Goal: Information Seeking & Learning: Learn about a topic

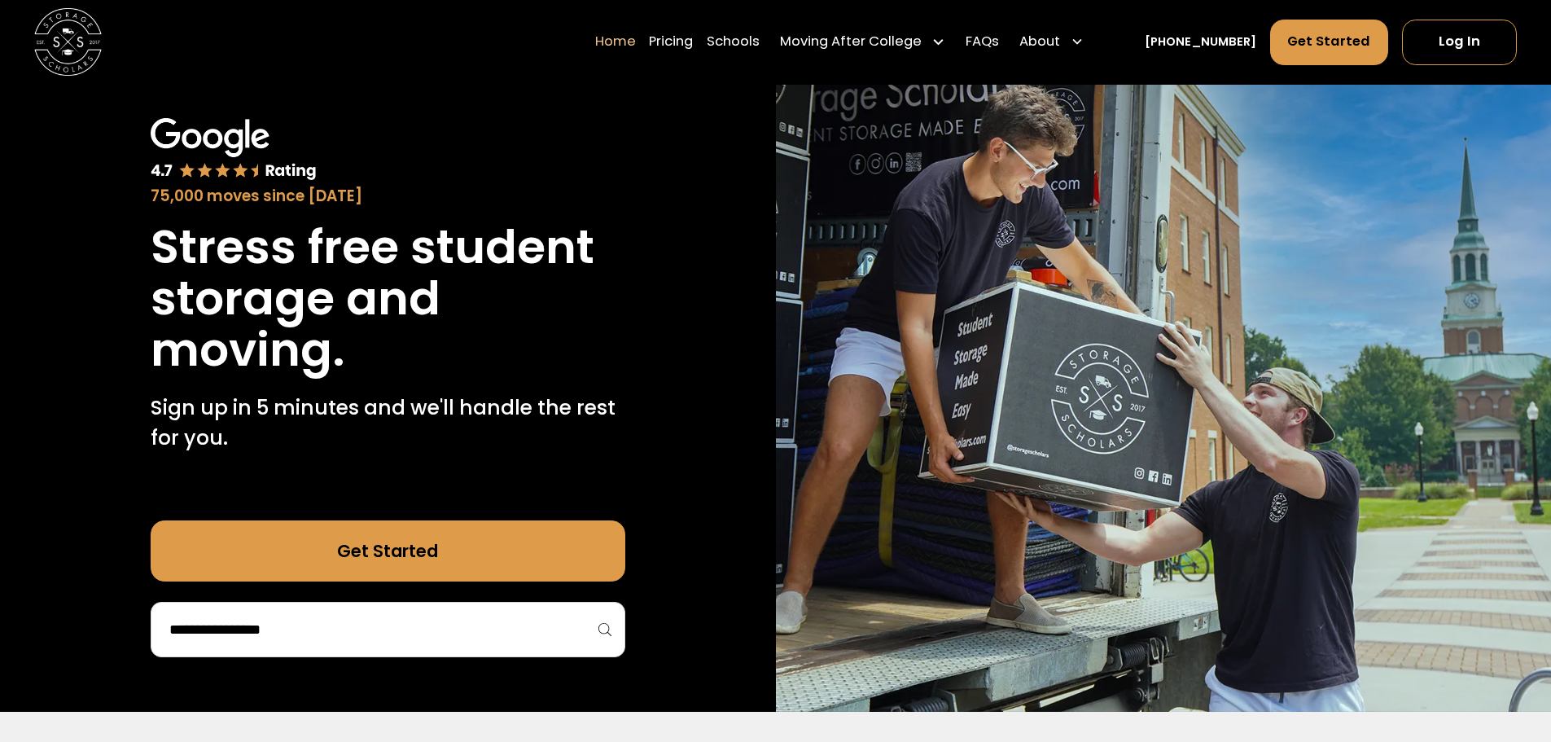
scroll to position [163, 0]
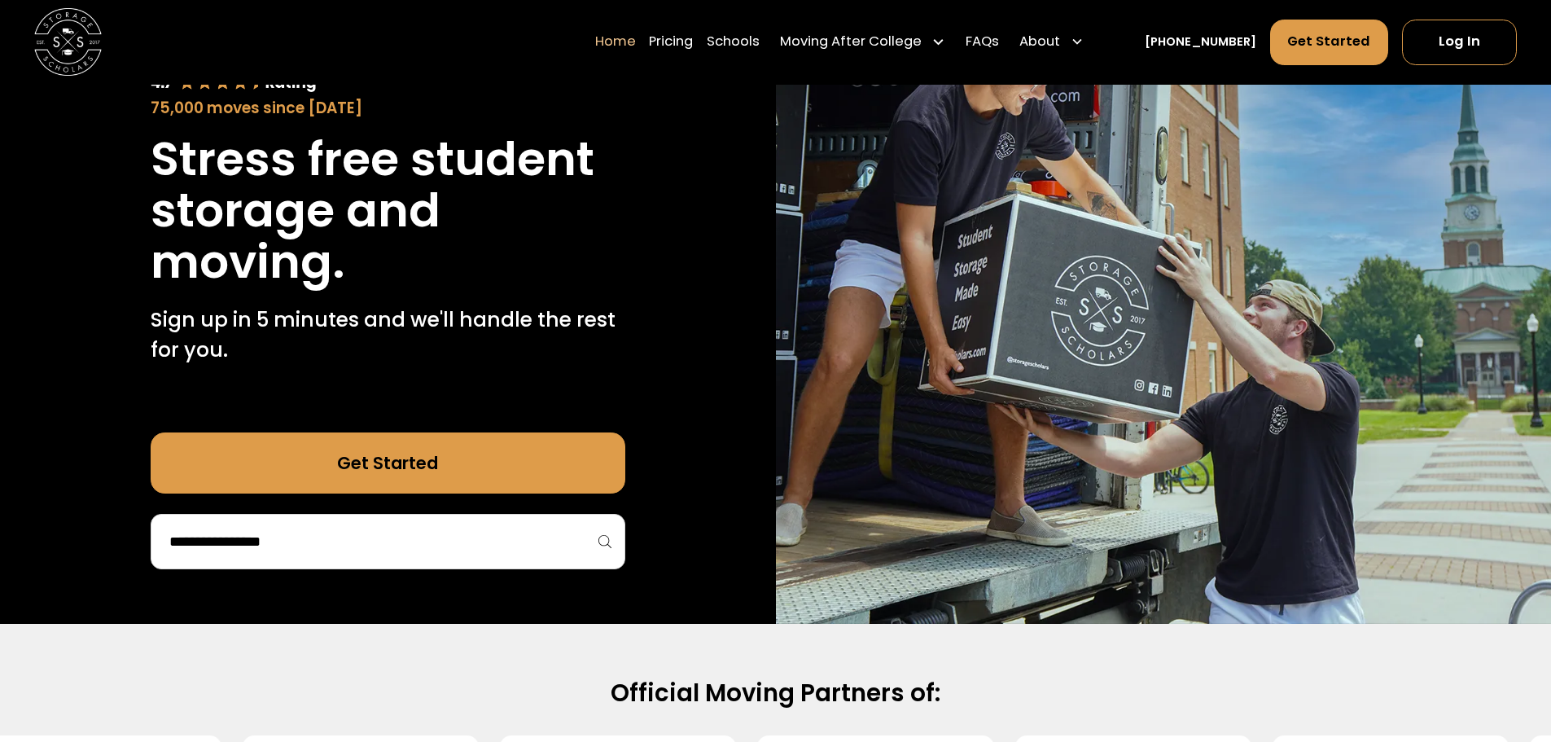
click at [291, 537] on input "search" at bounding box center [388, 542] width 440 height 28
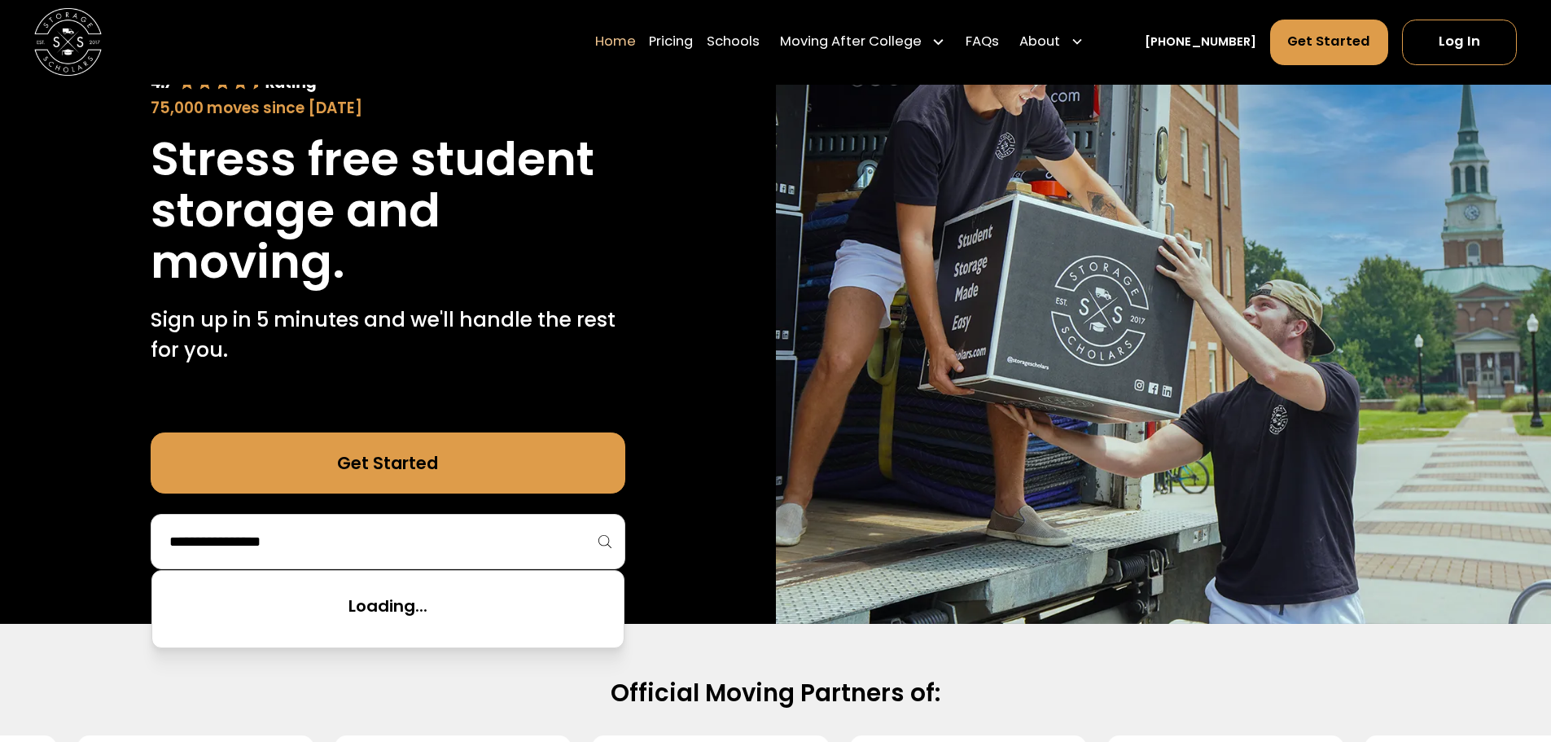
paste input "**********"
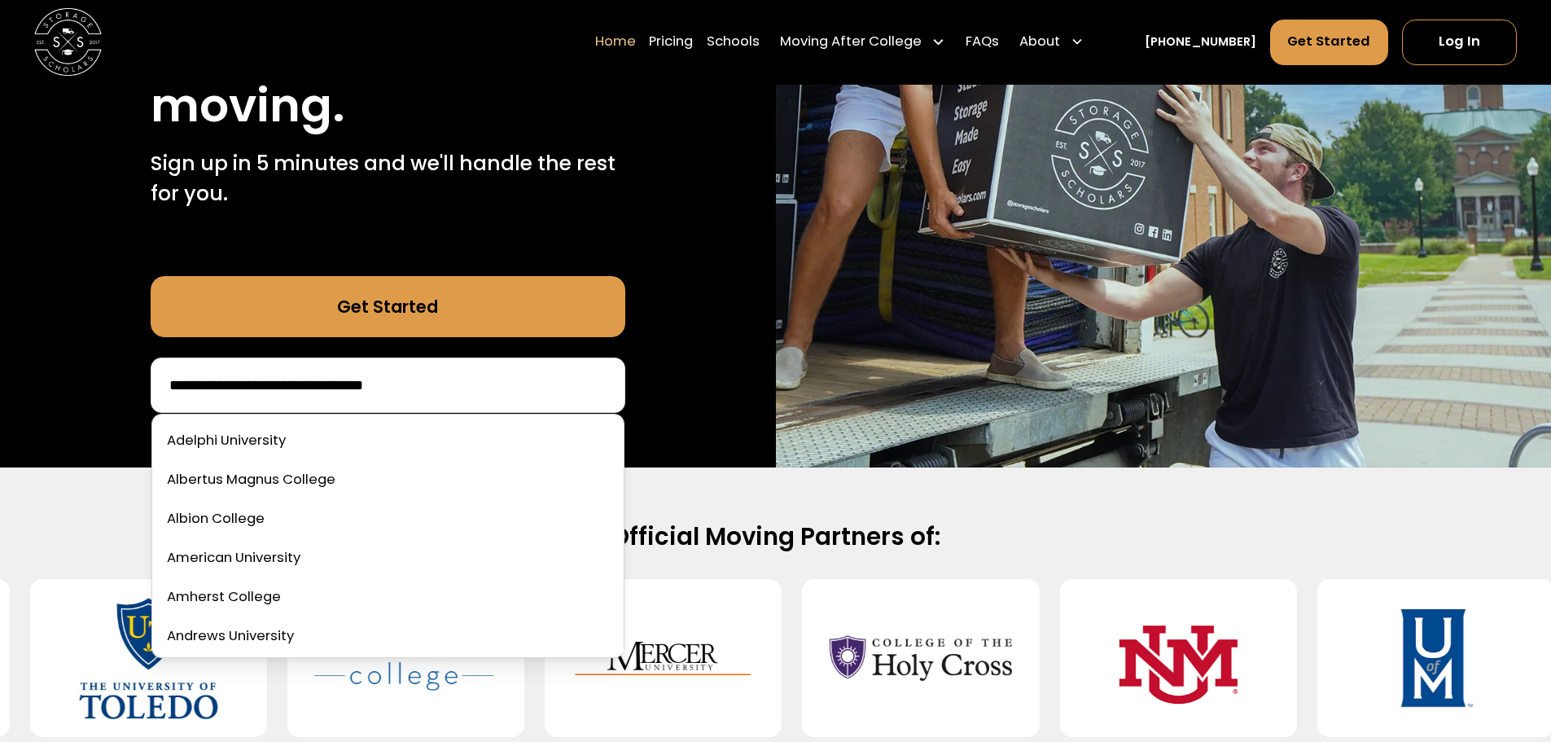
scroll to position [326, 0]
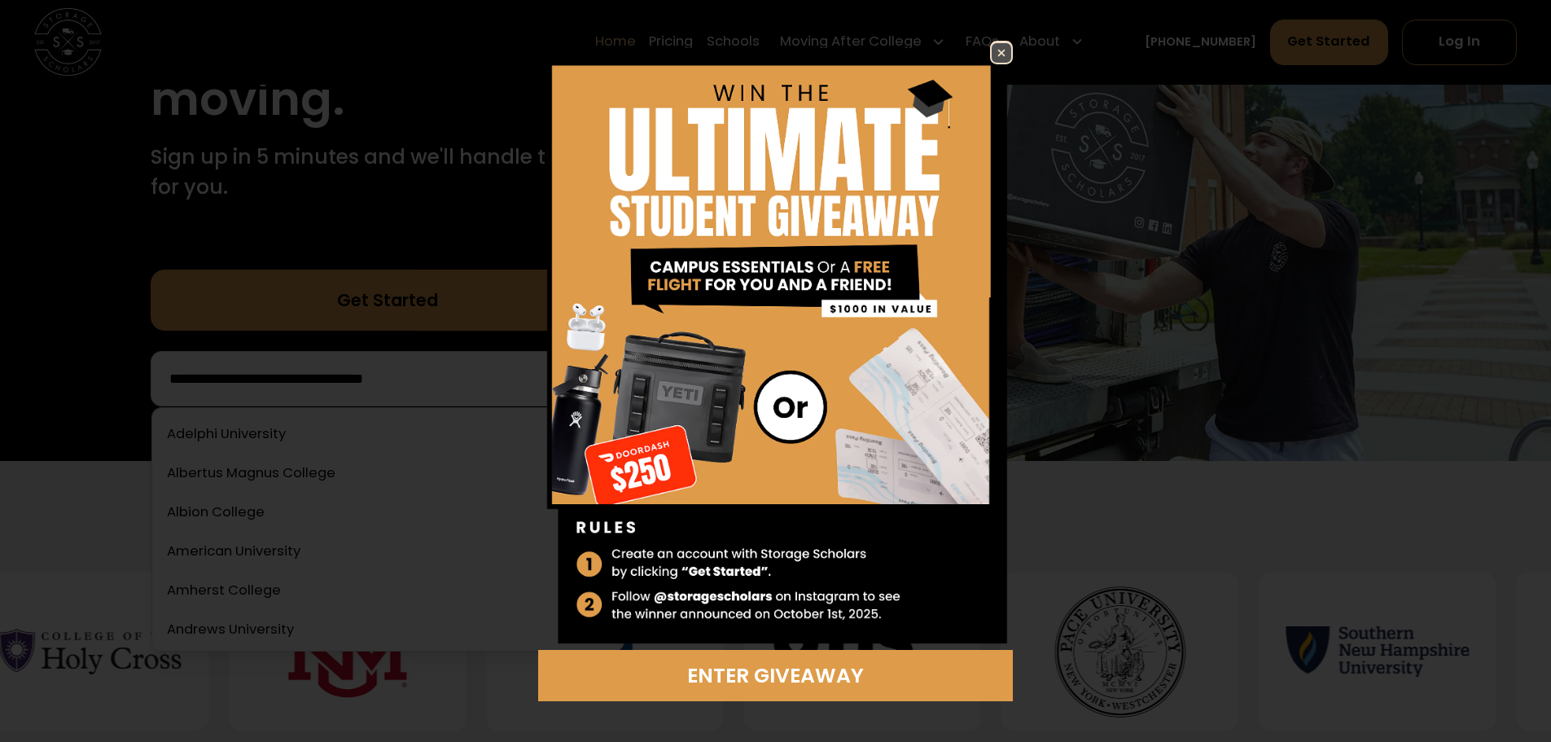
click at [1000, 52] on img at bounding box center [1002, 53] width 20 height 20
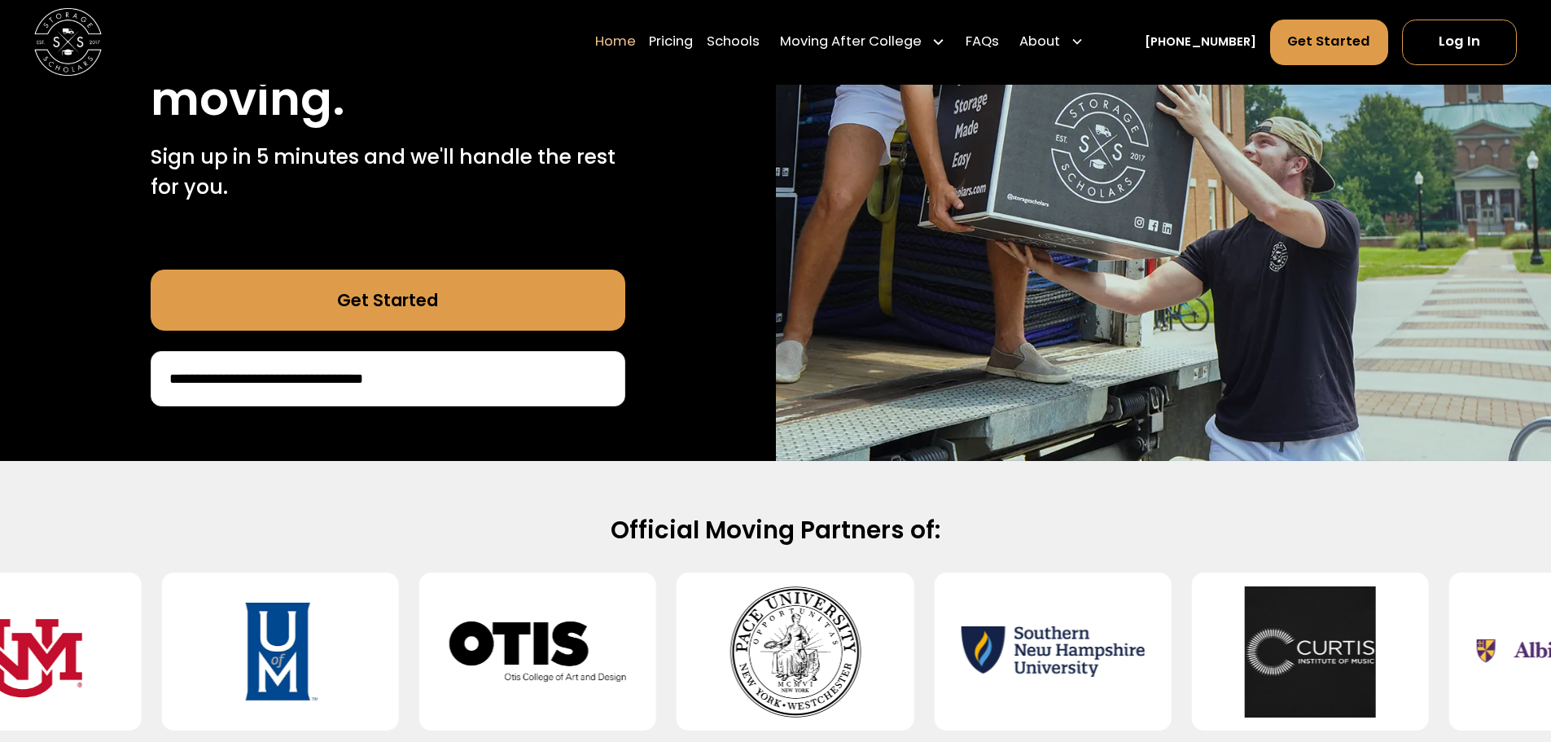
click at [391, 375] on input "**********" at bounding box center [388, 379] width 440 height 28
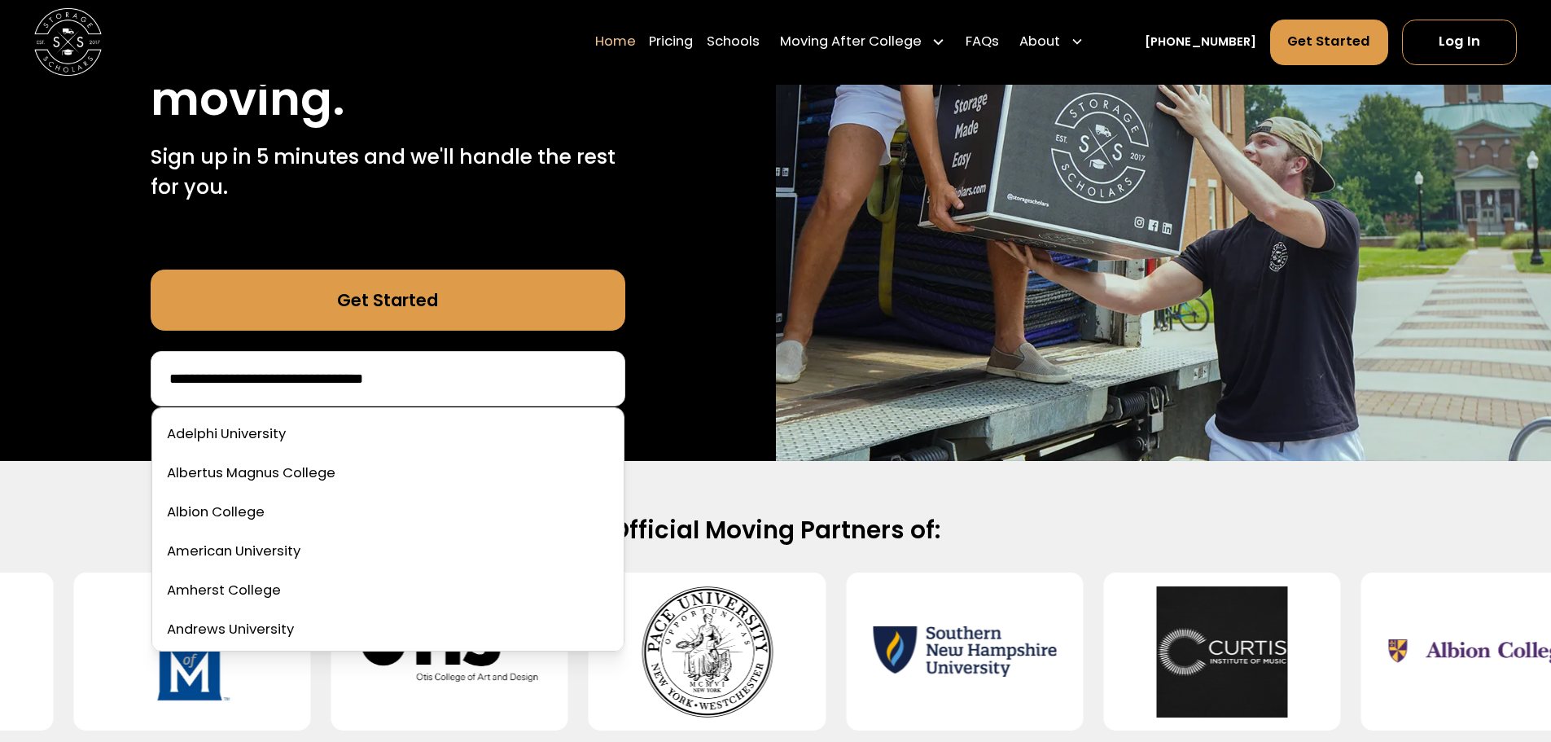
click at [391, 375] on input "**********" at bounding box center [388, 379] width 440 height 28
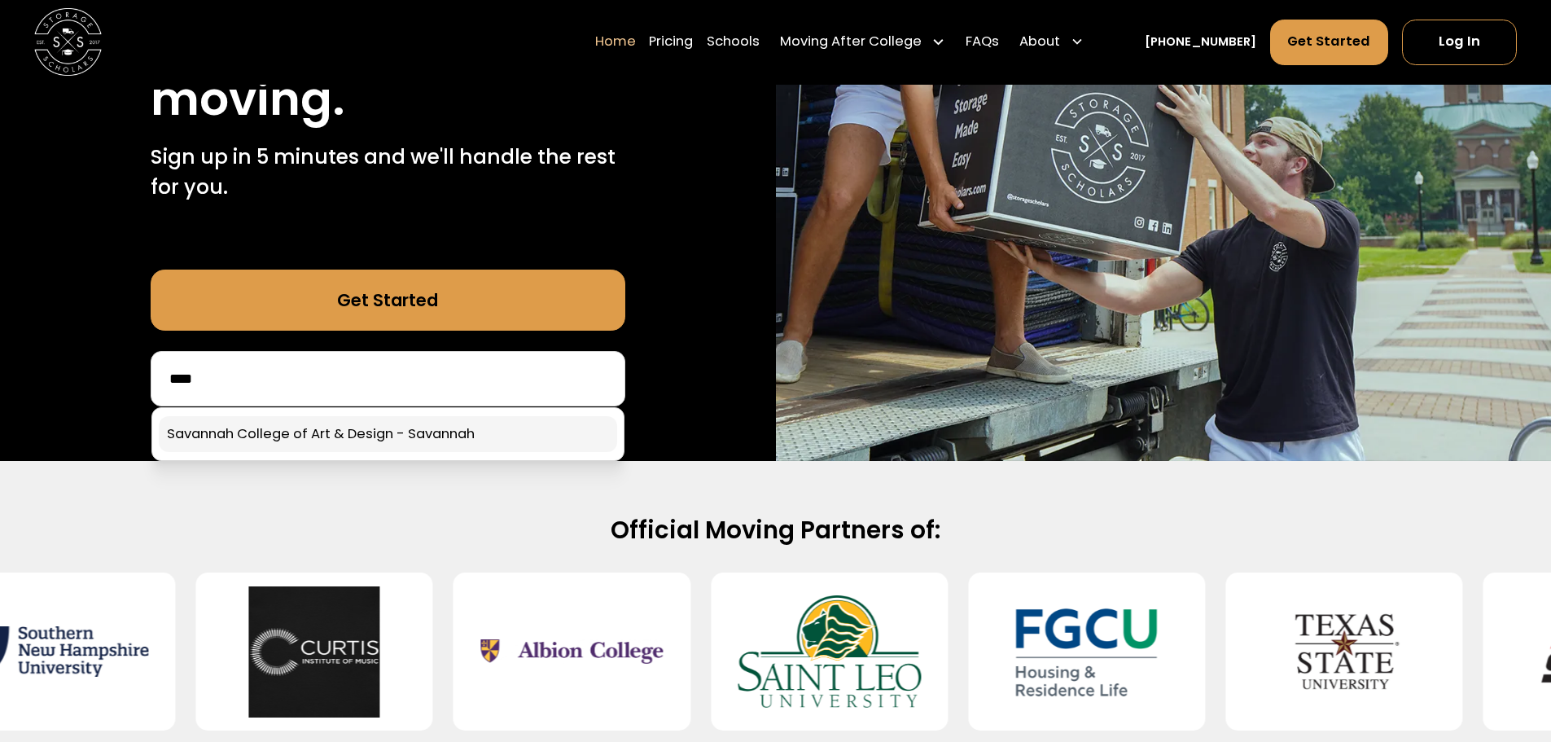
type input "****"
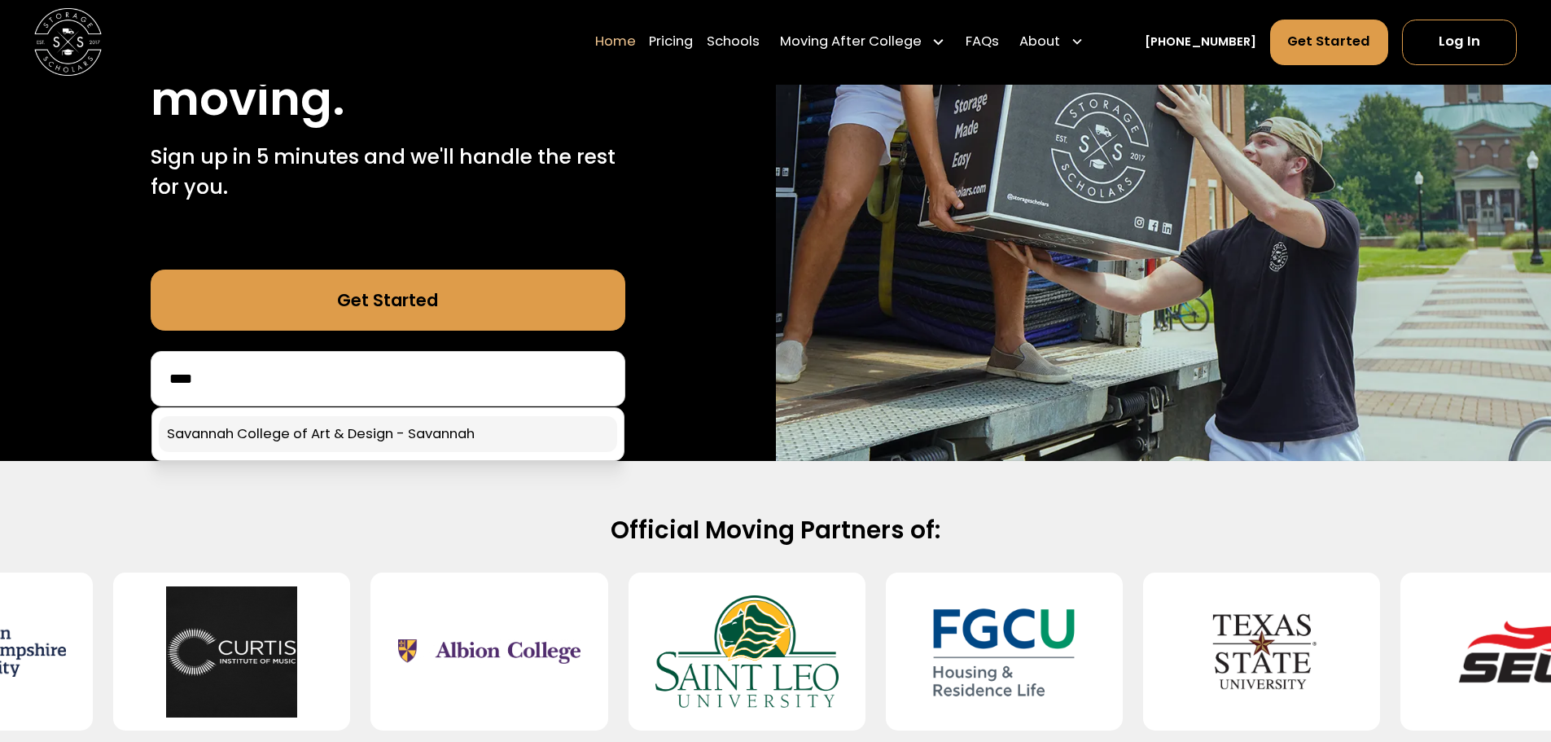
click at [375, 434] on link at bounding box center [388, 434] width 458 height 36
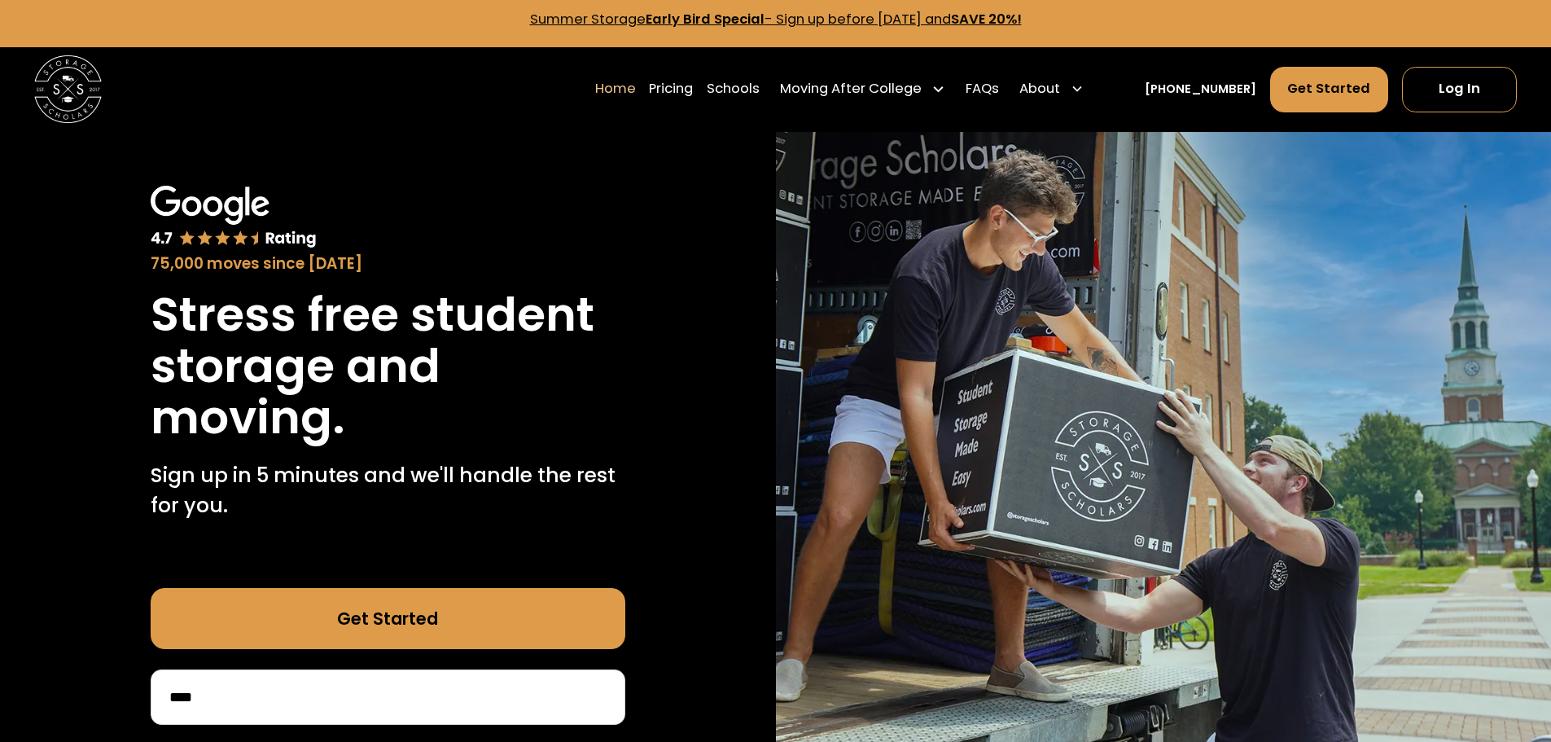
scroll to position [0, 0]
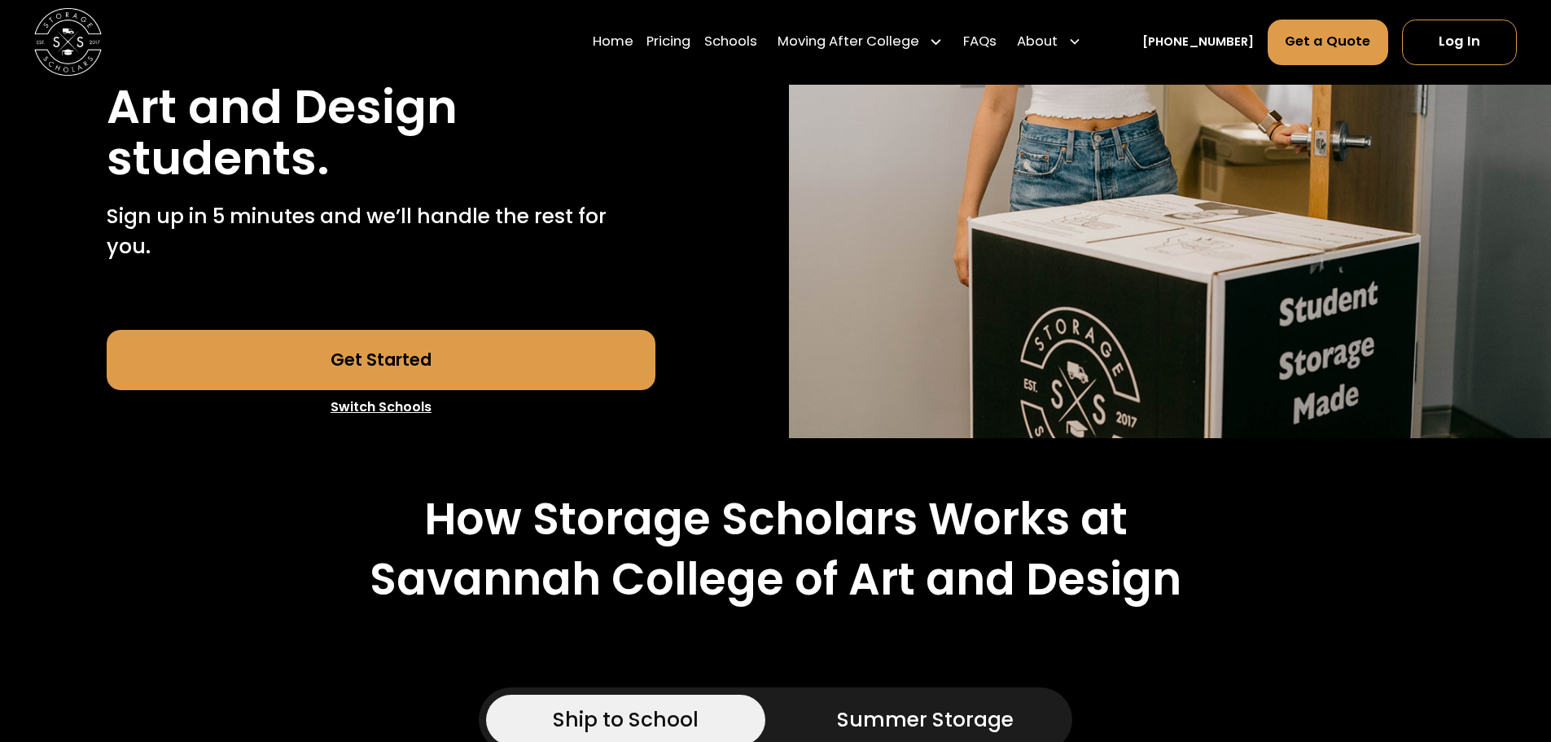
scroll to position [407, 0]
click at [374, 389] on link "Switch Schools" at bounding box center [381, 406] width 549 height 34
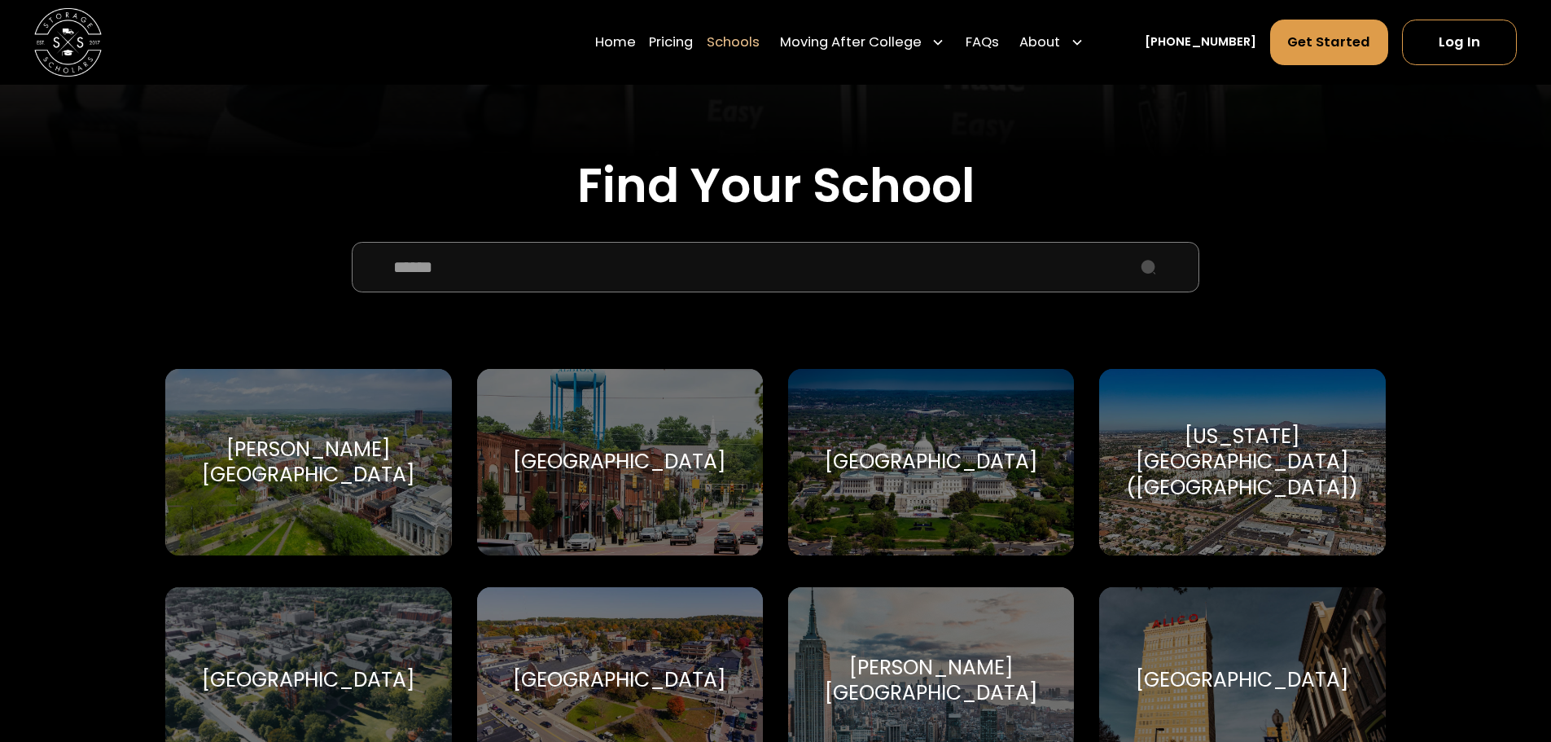
scroll to position [489, 0]
click at [519, 281] on input "School Select Form" at bounding box center [775, 268] width 847 height 50
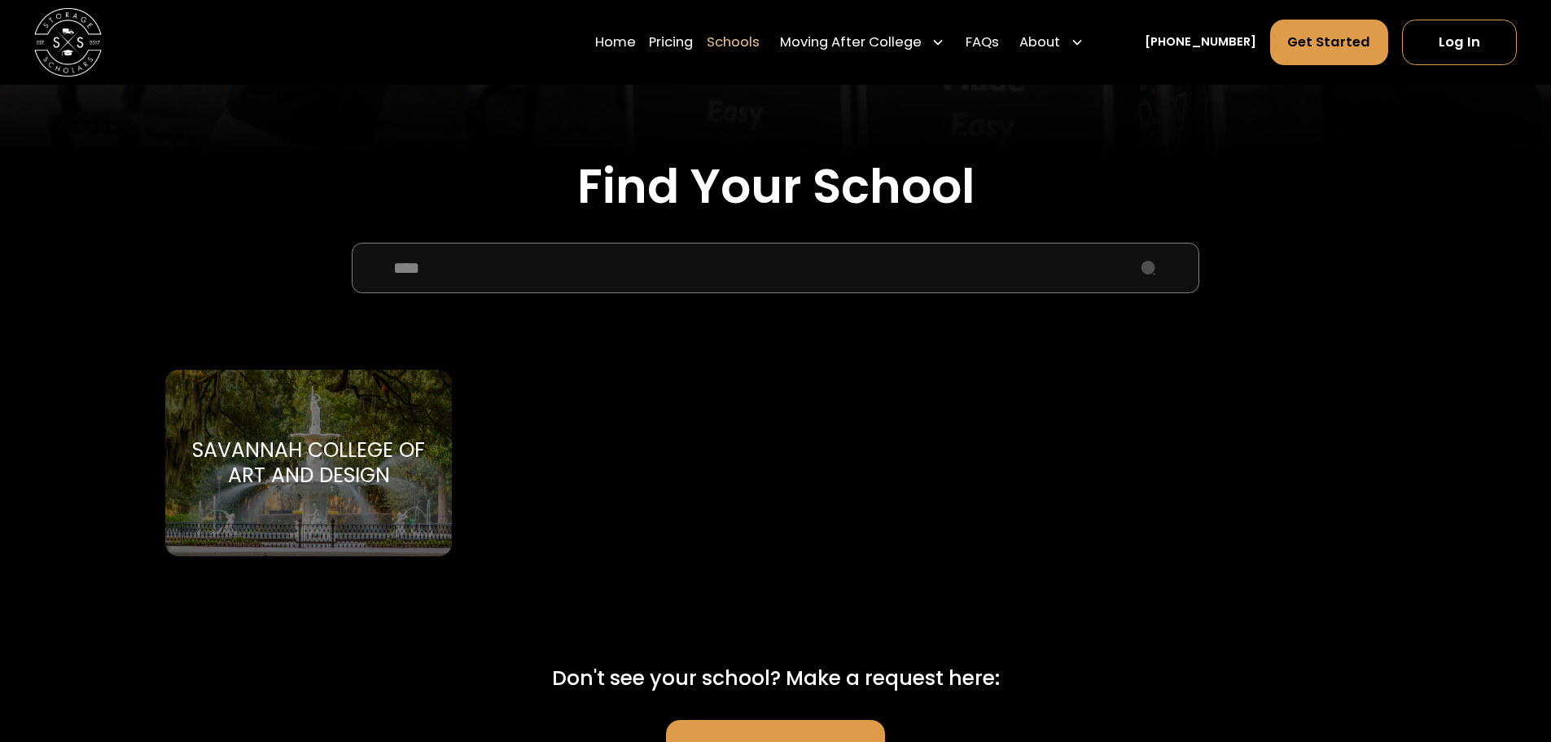
type input "****"
click at [314, 386] on div "[GEOGRAPHIC_DATA] [GEOGRAPHIC_DATA] and Design" at bounding box center [308, 463] width 286 height 186
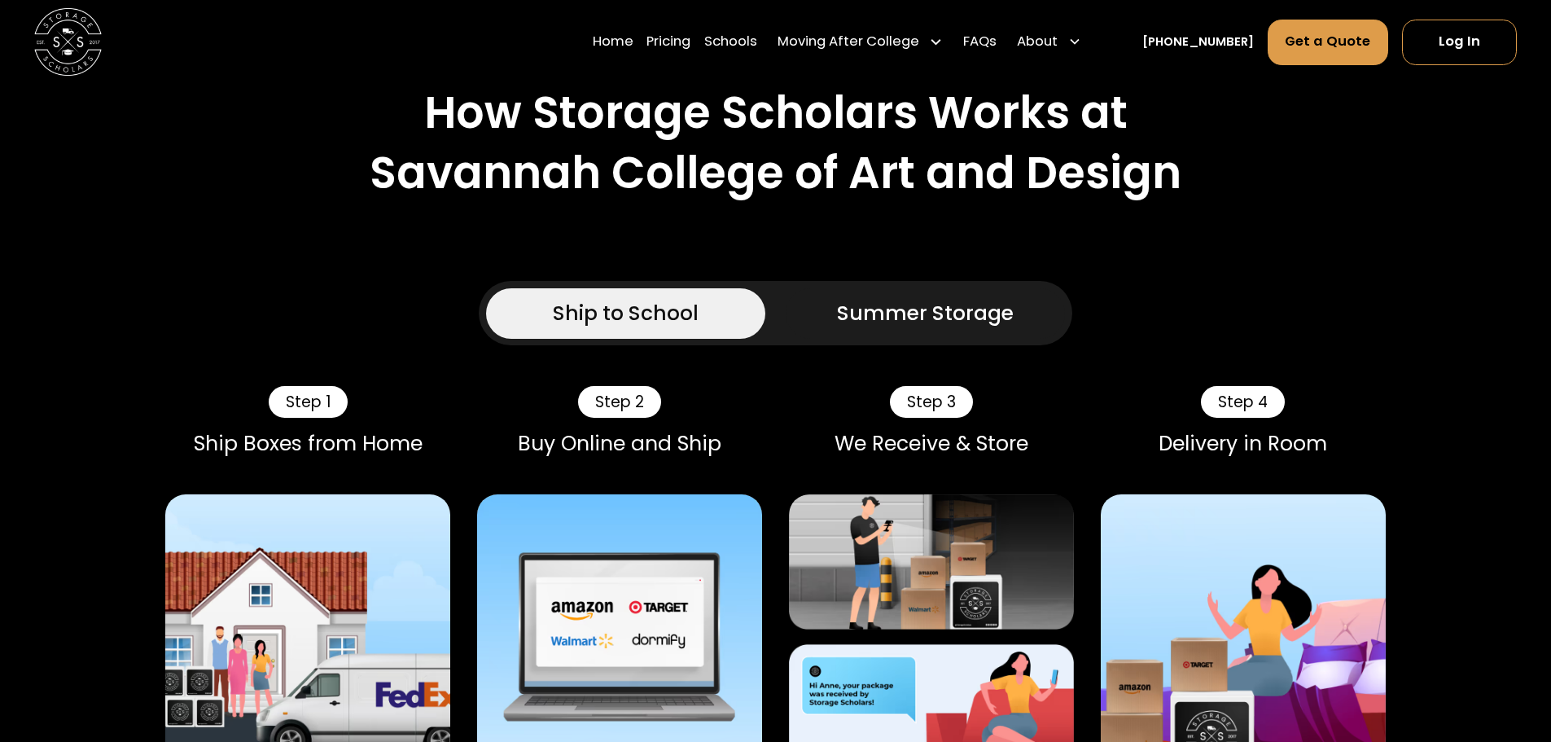
scroll to position [814, 0]
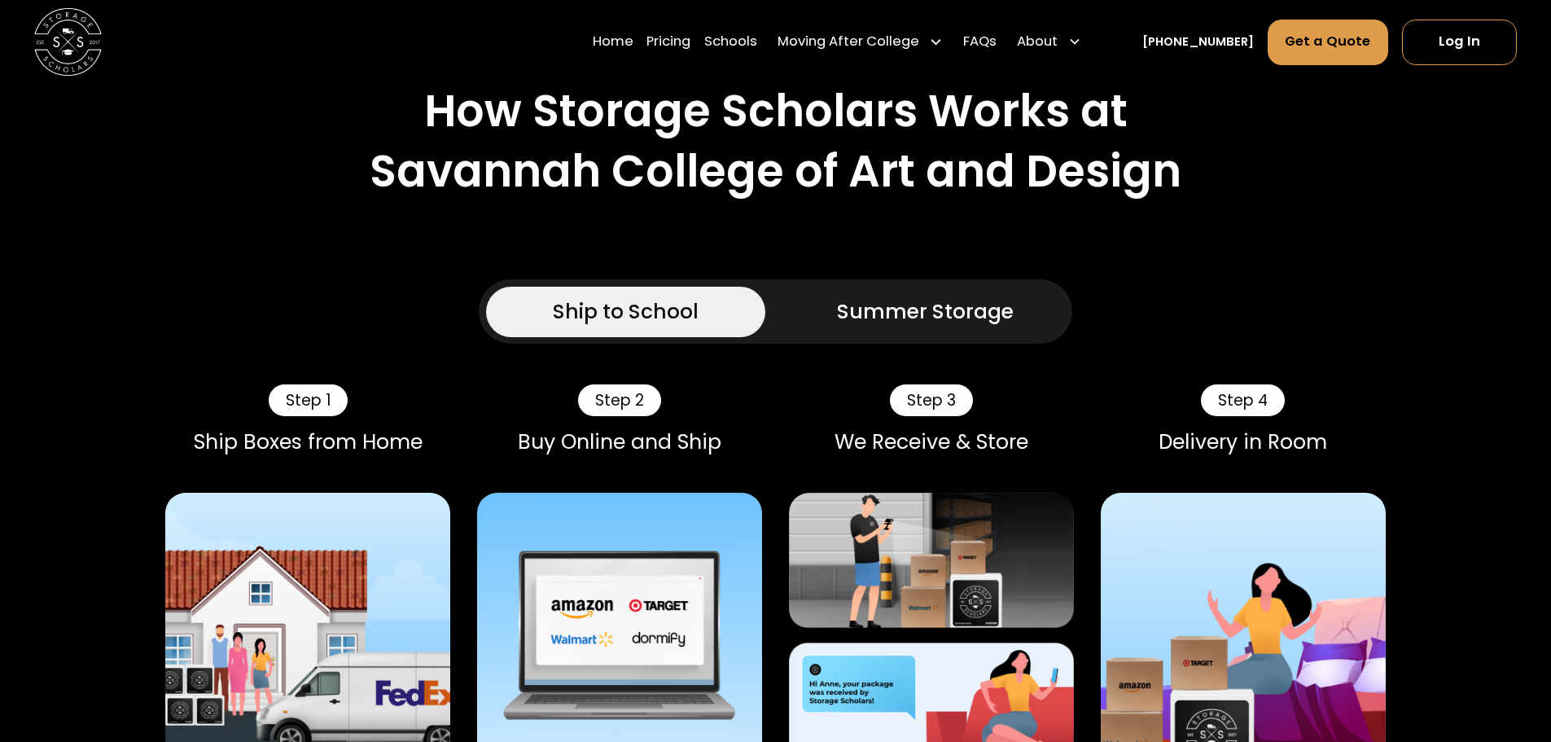
click at [874, 296] on div "Summer Storage" at bounding box center [925, 311] width 177 height 30
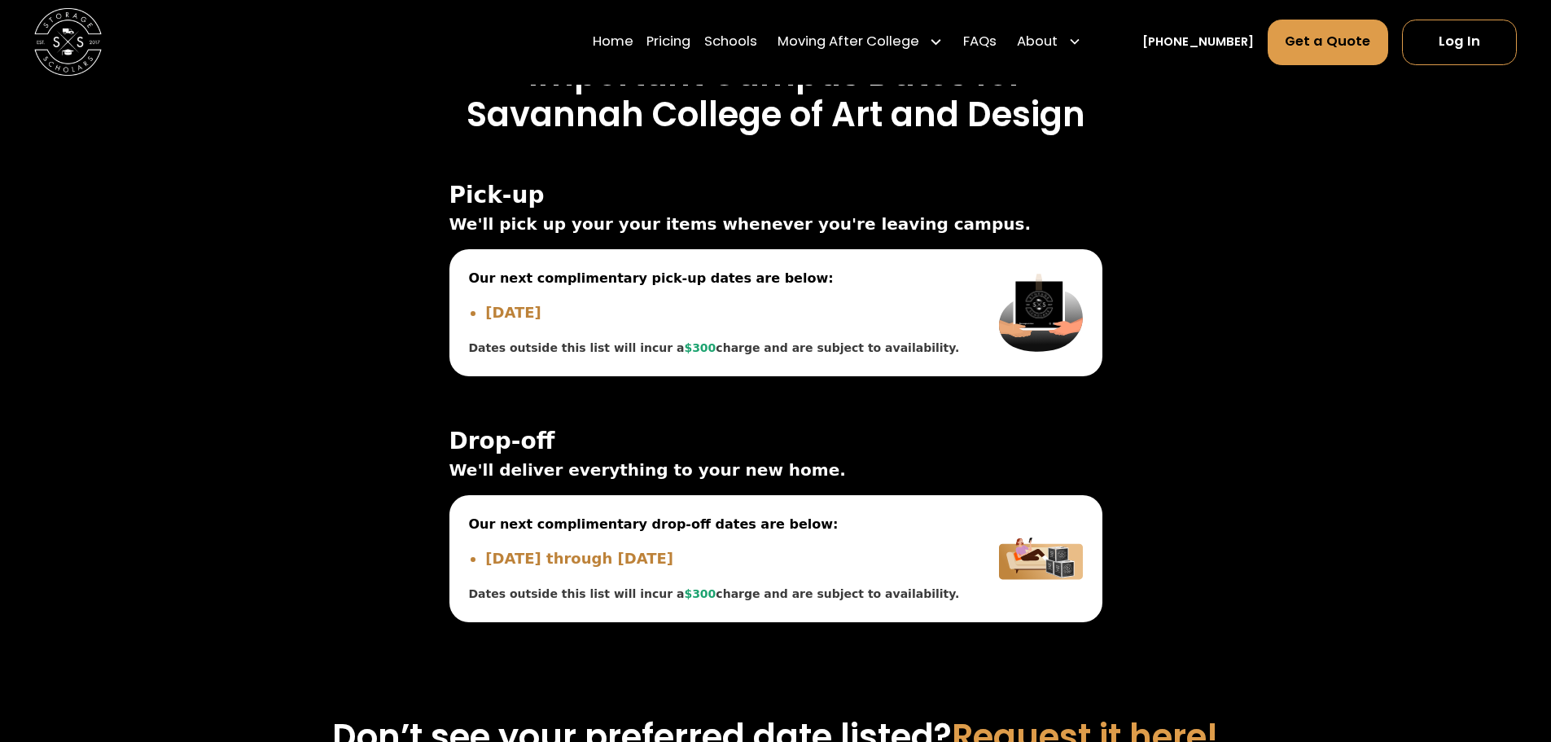
scroll to position [5862, 0]
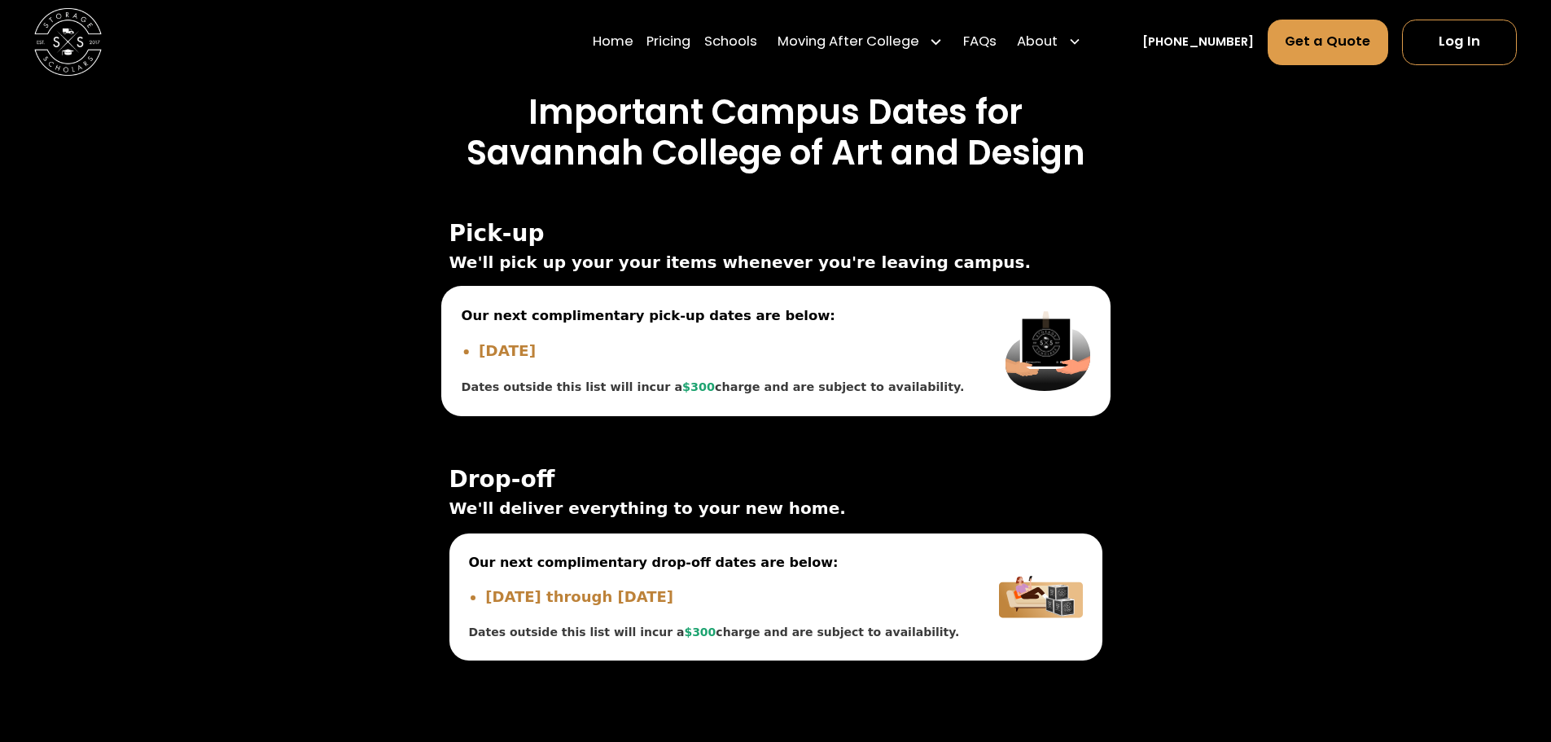
drag, startPoint x: 481, startPoint y: 327, endPoint x: 565, endPoint y: 324, distance: 83.9
click at [565, 339] on li "[DATE]" at bounding box center [721, 350] width 487 height 23
click at [567, 339] on li "[DATE]" at bounding box center [721, 350] width 487 height 23
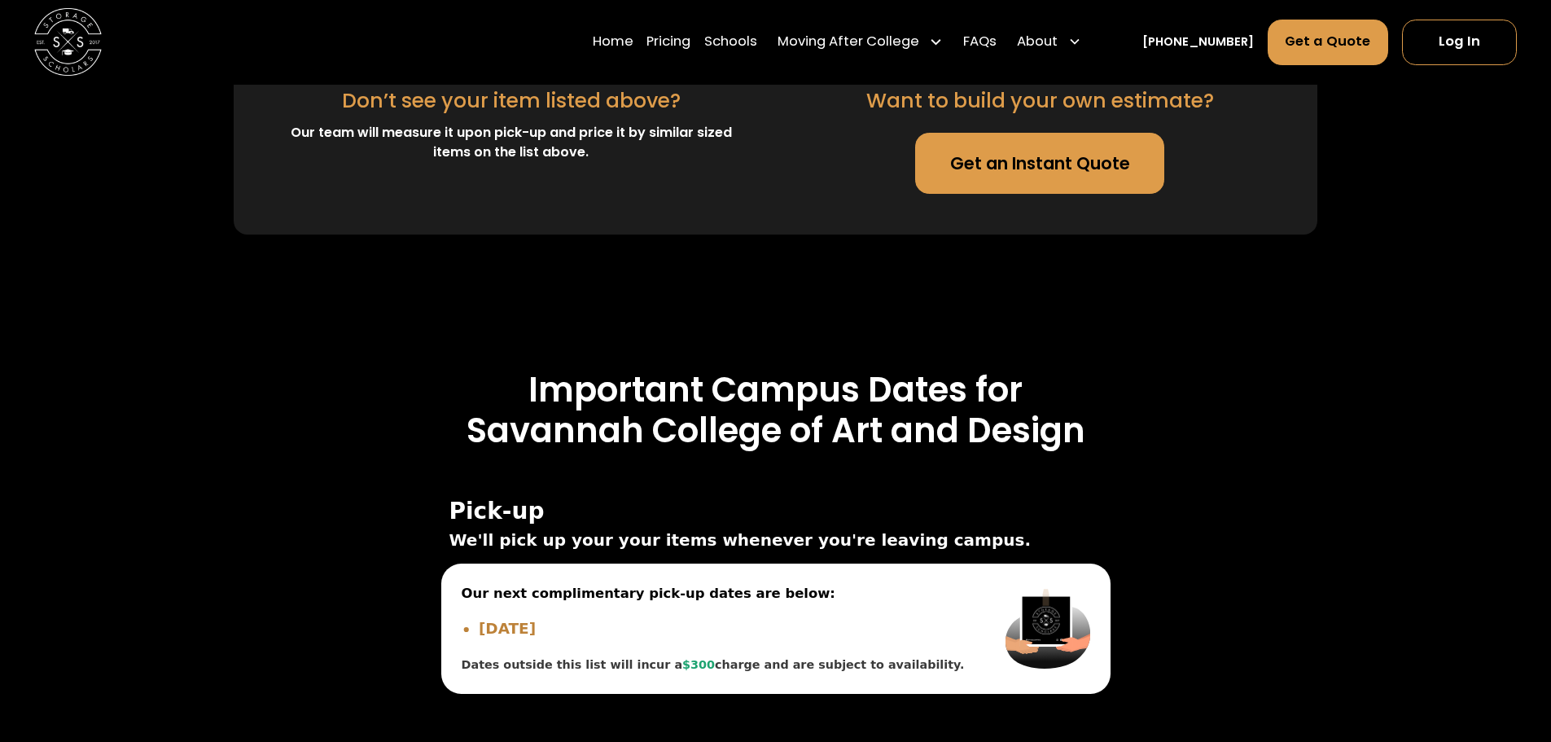
scroll to position [5537, 0]
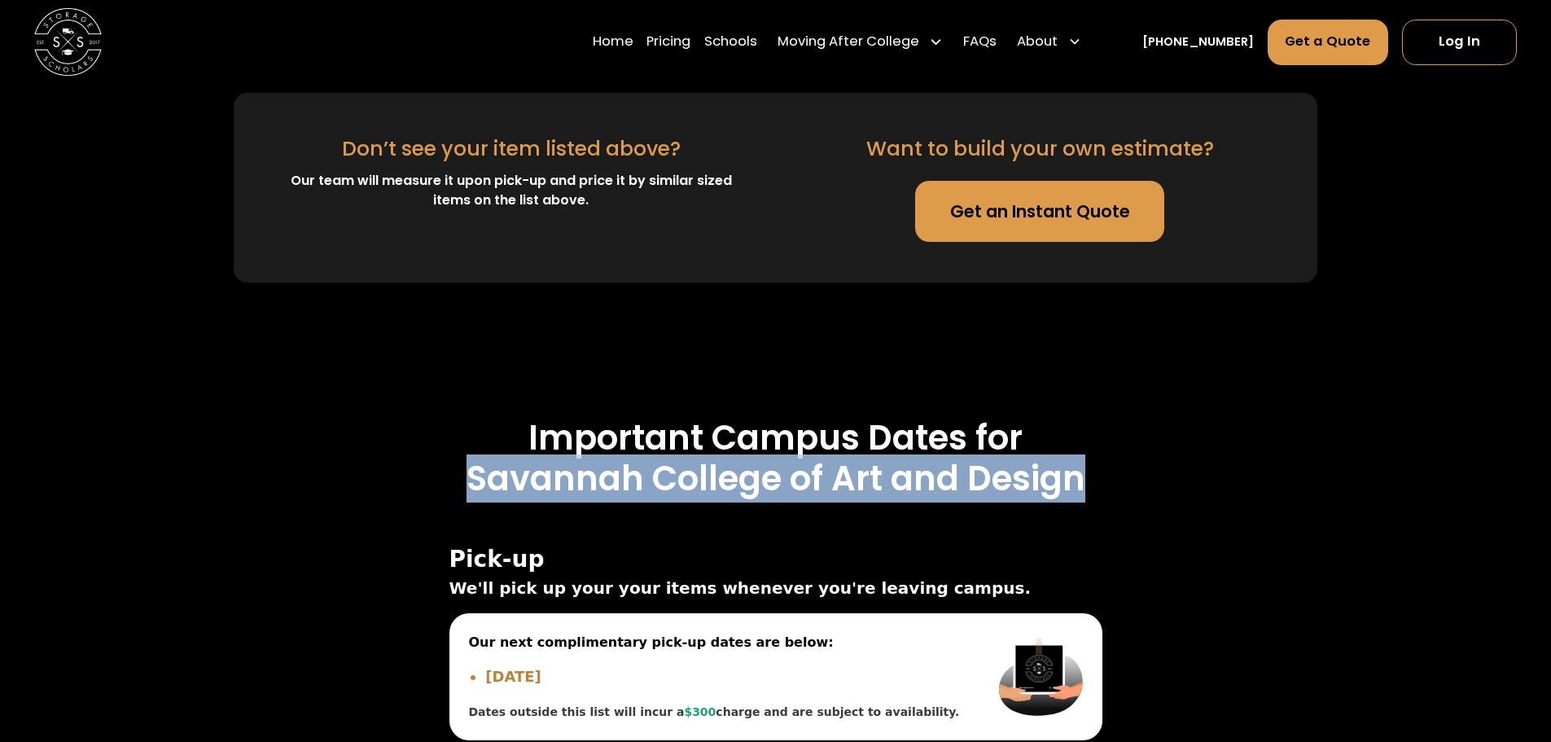
drag, startPoint x: 468, startPoint y: 451, endPoint x: 1101, endPoint y: 457, distance: 632.7
click at [1101, 458] on h3 "Savannah College of Art and Design" at bounding box center [775, 478] width 1220 height 41
drag, startPoint x: 1099, startPoint y: 460, endPoint x: 459, endPoint y: 452, distance: 640.0
click at [459, 458] on h3 "Savannah College of Art and Design" at bounding box center [775, 478] width 1220 height 41
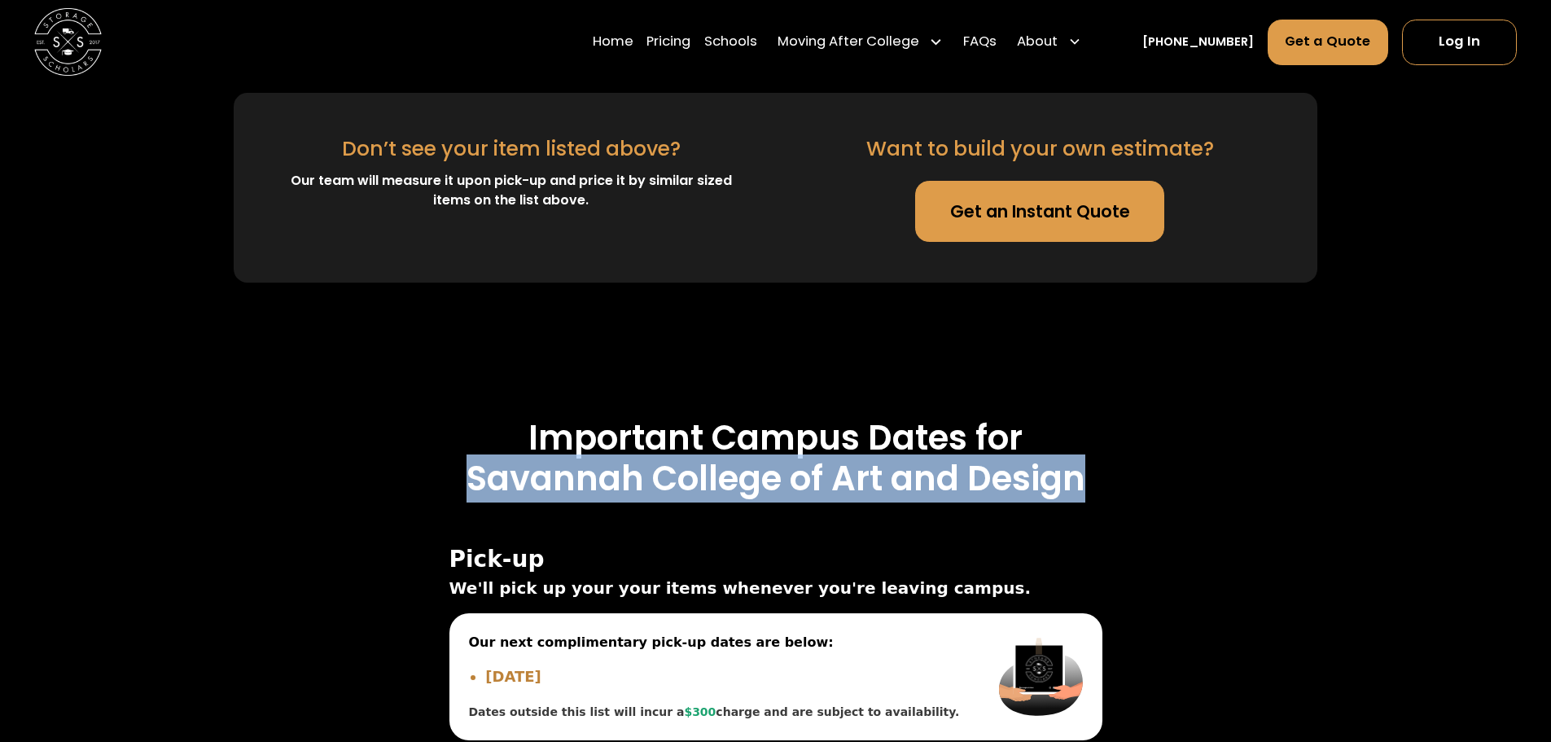
click at [459, 458] on h3 "Savannah College of Art and Design" at bounding box center [775, 478] width 1220 height 41
drag, startPoint x: 459, startPoint y: 452, endPoint x: 1139, endPoint y: 459, distance: 679.9
click at [1139, 459] on h3 "Savannah College of Art and Design" at bounding box center [775, 478] width 1220 height 41
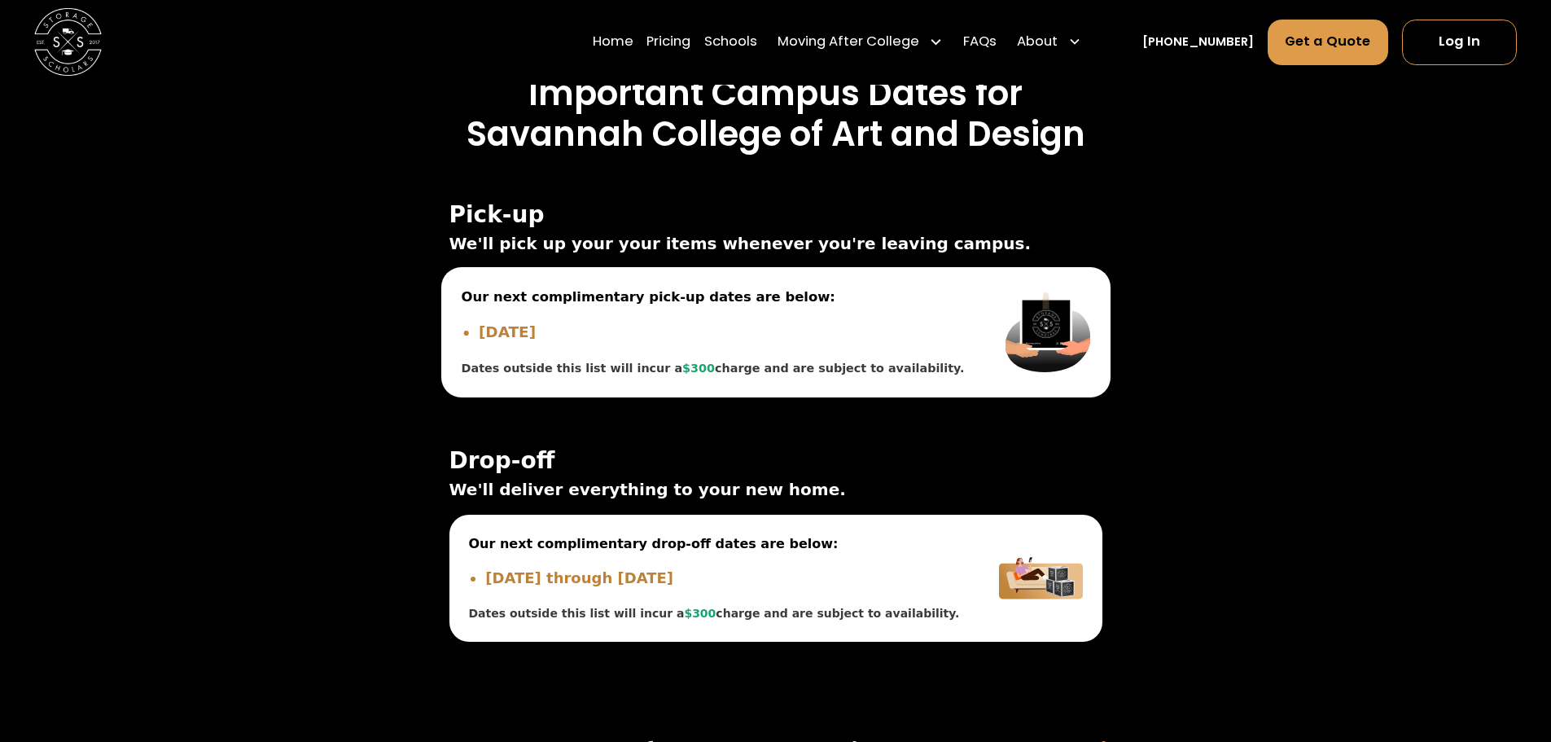
scroll to position [5781, 0]
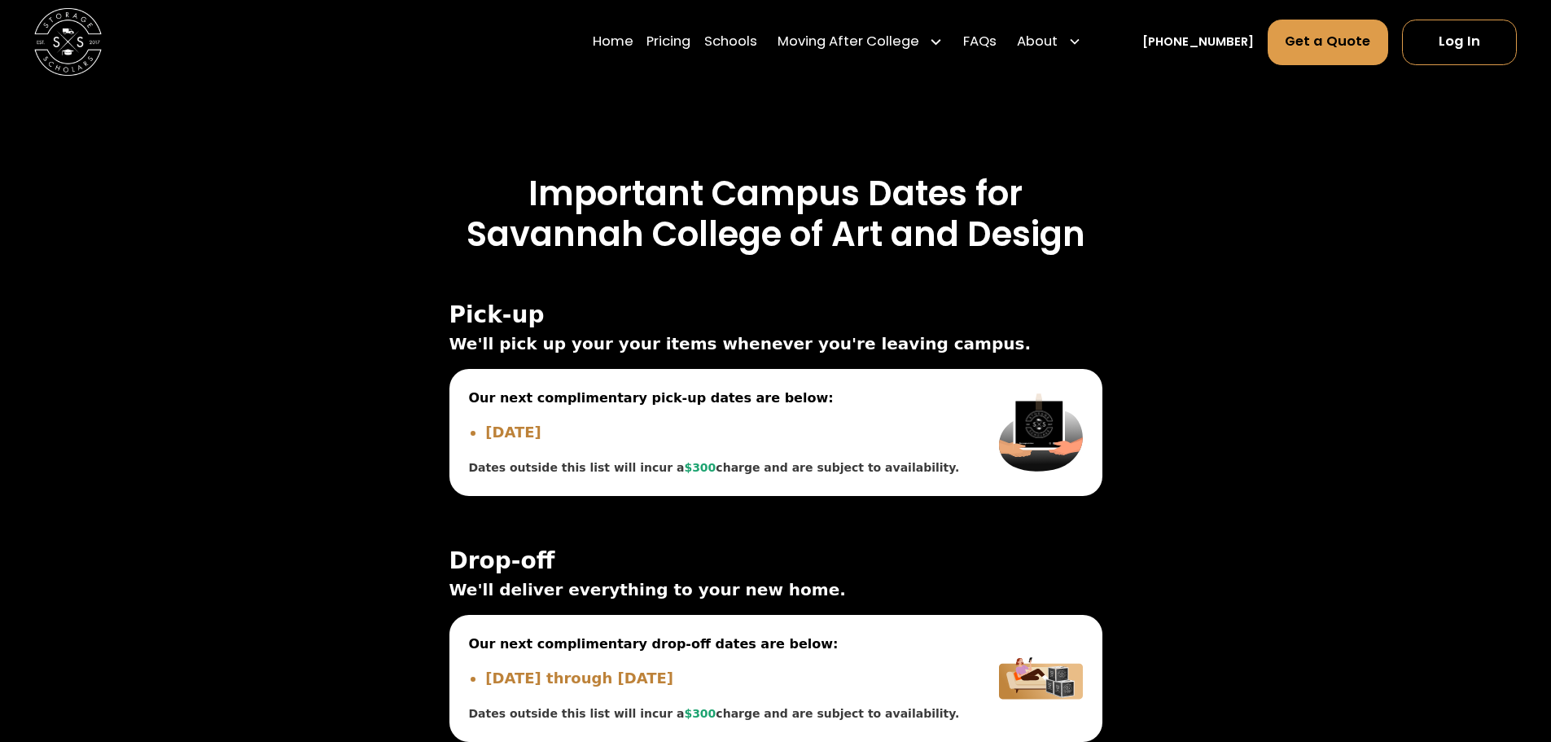
drag, startPoint x: 454, startPoint y: 289, endPoint x: 932, endPoint y: 318, distance: 479.6
click at [932, 318] on div "Pick-up We'll pick up your your items whenever you're leaving campus." at bounding box center [775, 329] width 653 height 54
click at [932, 331] on span "We'll pick up your your items whenever you're leaving campus." at bounding box center [775, 343] width 653 height 24
drag, startPoint x: 917, startPoint y: 323, endPoint x: 509, endPoint y: 163, distance: 438.3
click at [509, 163] on div "Important Campus Dates for Savannah College of Art and Design On Campus Off Cam…" at bounding box center [775, 478] width 1220 height 663
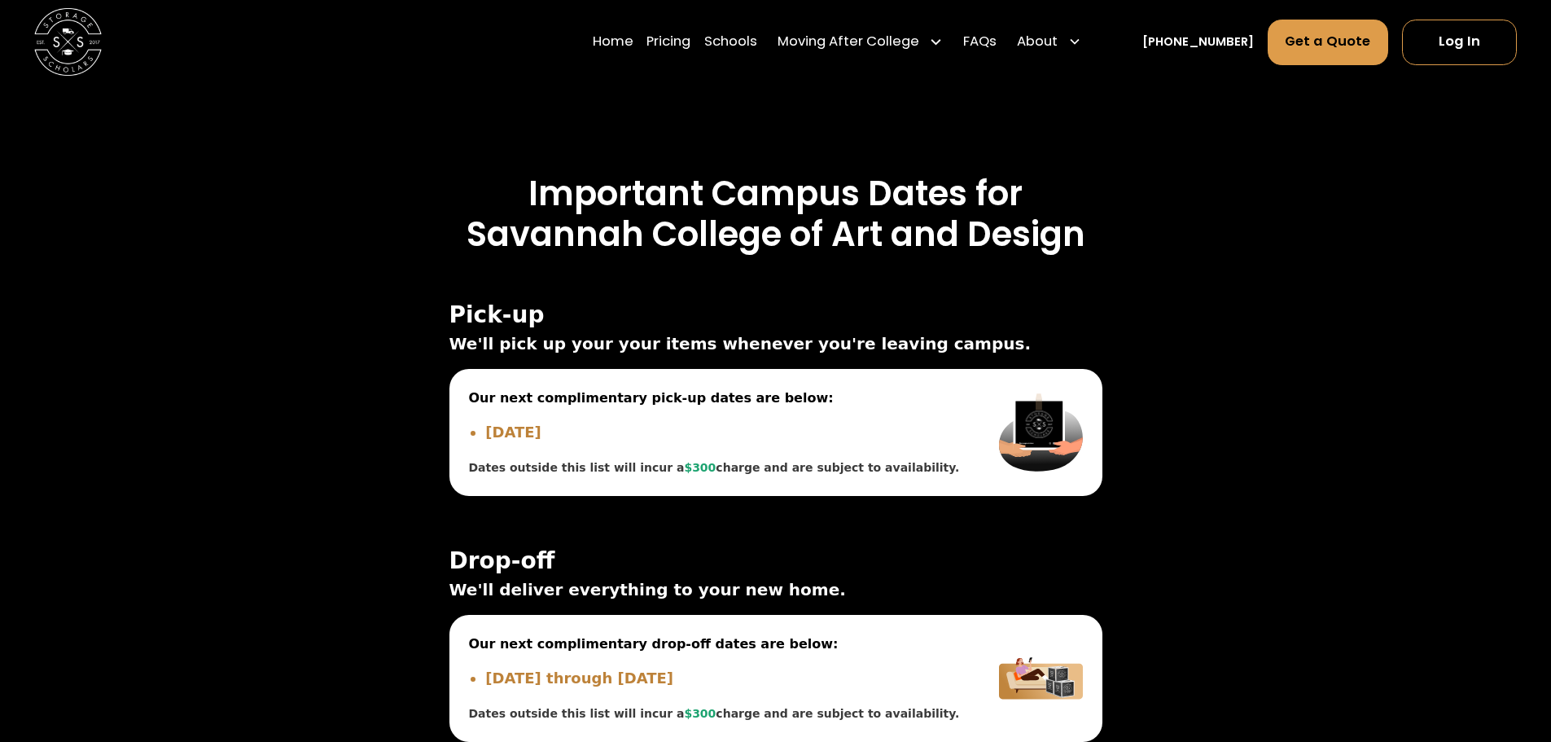
click at [509, 173] on h3 "Important Campus Dates for" at bounding box center [775, 193] width 1220 height 41
drag, startPoint x: 509, startPoint y: 163, endPoint x: 918, endPoint y: 310, distance: 435.3
click at [918, 310] on div "Important Campus Dates for Savannah College of Art and Design On Campus Off Cam…" at bounding box center [775, 478] width 1220 height 663
click at [925, 331] on span "We'll pick up your your items whenever you're leaving campus." at bounding box center [775, 343] width 653 height 24
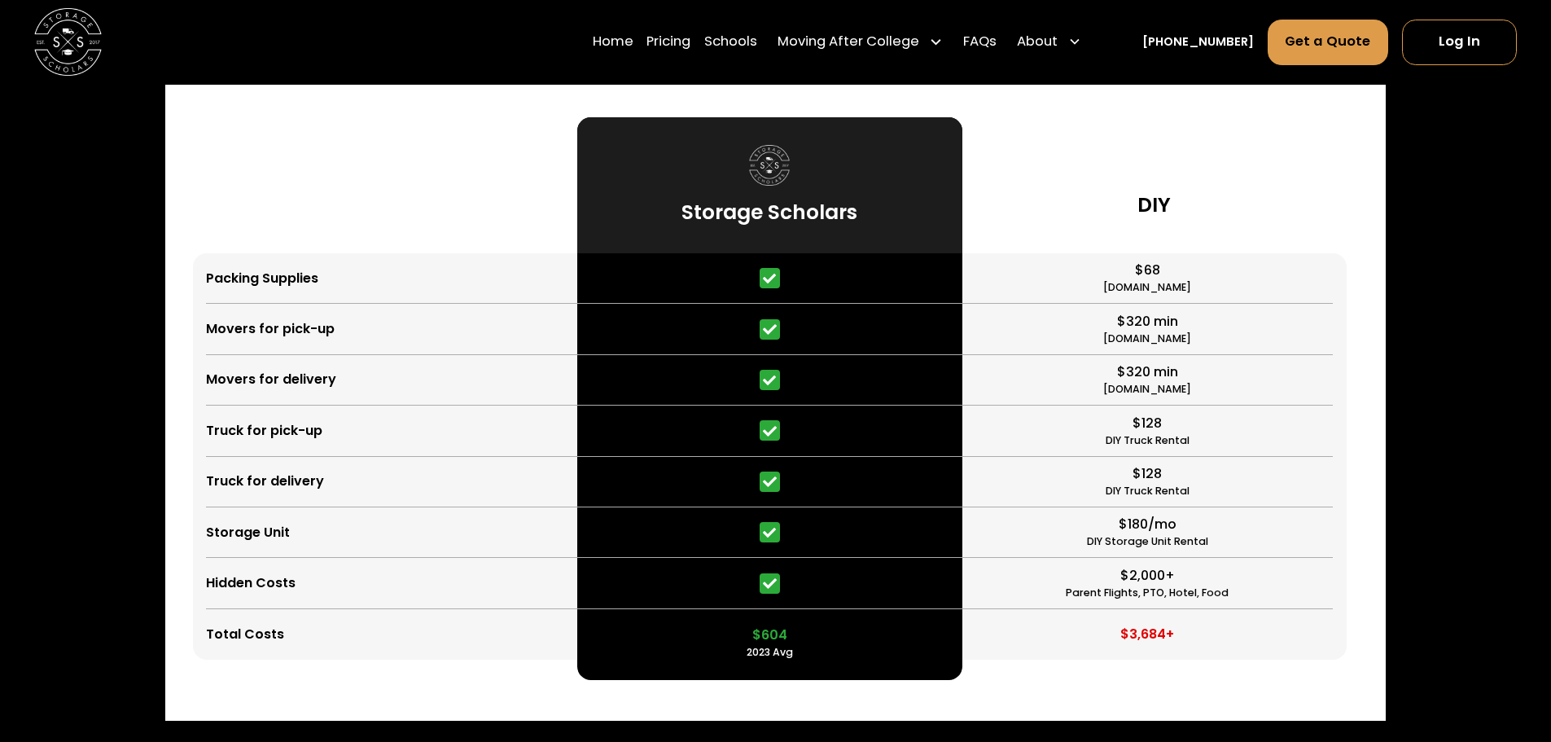
scroll to position [4071, 0]
